Goal: Obtain resource: Obtain resource

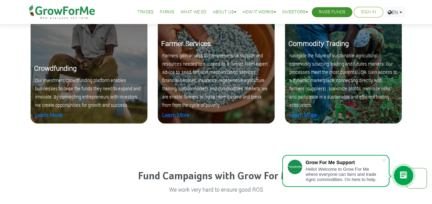
scroll to position [712, 0]
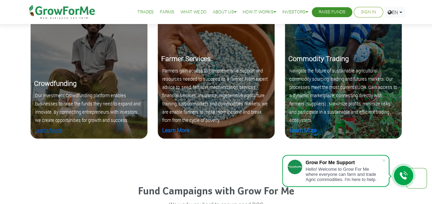
click at [48, 133] on link "Learn More" at bounding box center [48, 129] width 27 height 7
click at [168, 131] on link "Learn More" at bounding box center [175, 129] width 27 height 7
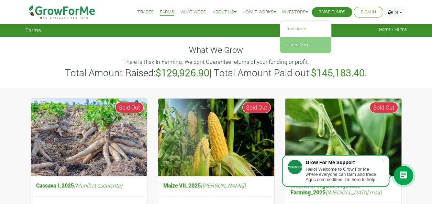
click at [291, 42] on link "Pitch Deck" at bounding box center [306, 45] width 52 height 16
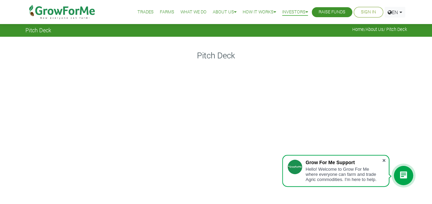
click at [385, 159] on span at bounding box center [383, 160] width 7 height 7
